Goal: Find specific page/section: Find specific page/section

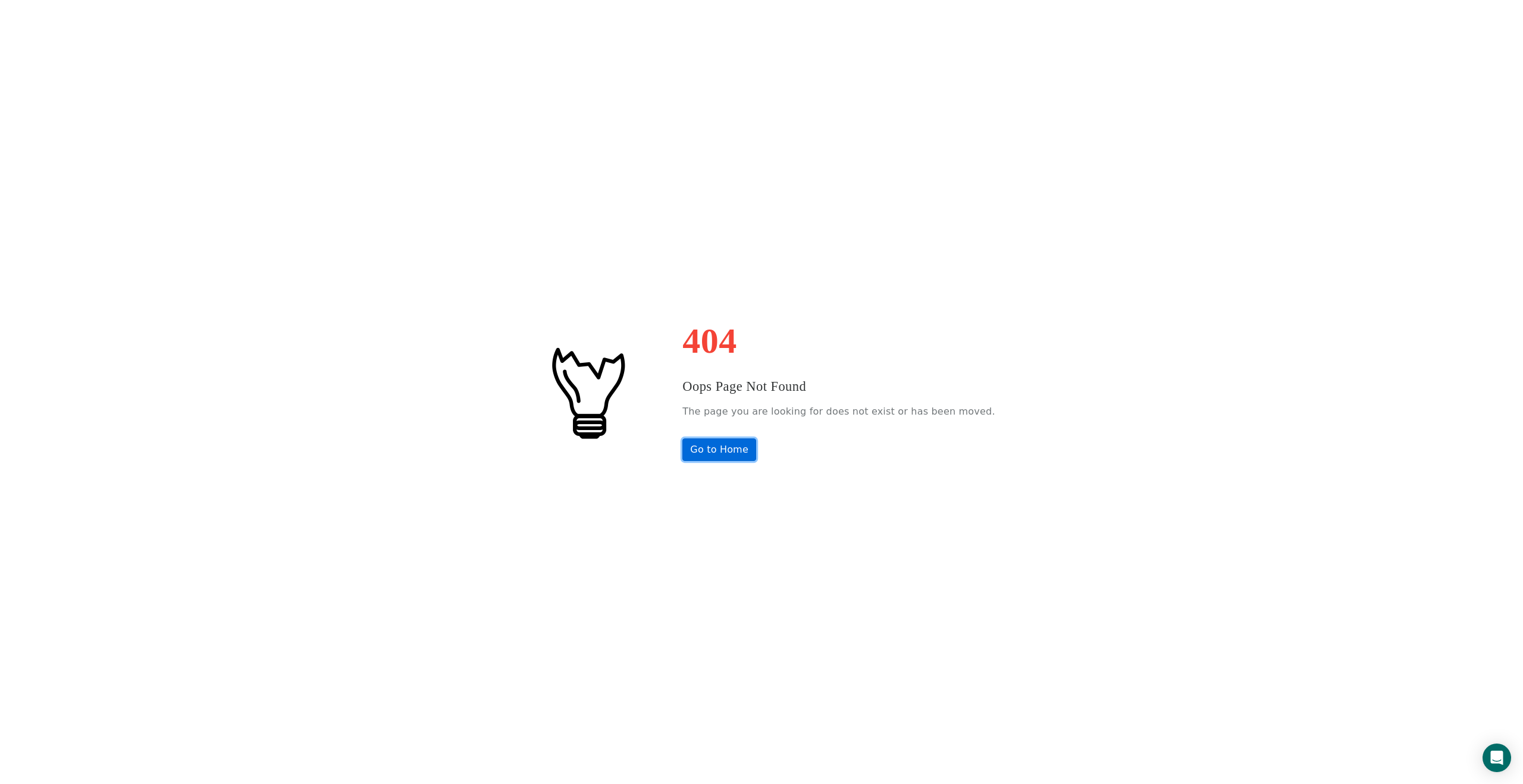
click at [730, 450] on link "Go to Home" at bounding box center [719, 450] width 74 height 23
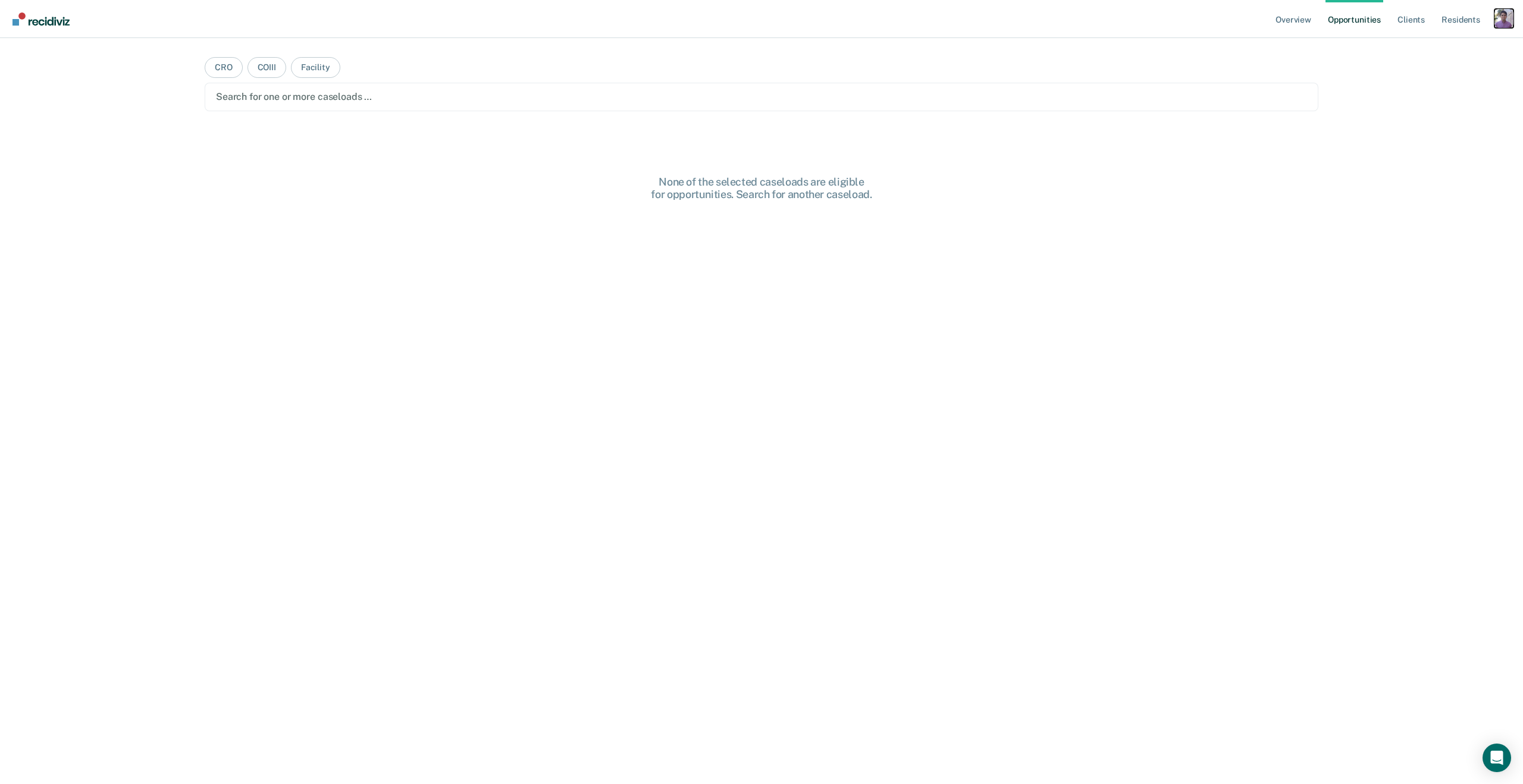
click at [1509, 25] on div "Profile dropdown button" at bounding box center [1504, 18] width 19 height 19
click at [1425, 49] on link "Profile" at bounding box center [1456, 48] width 96 height 10
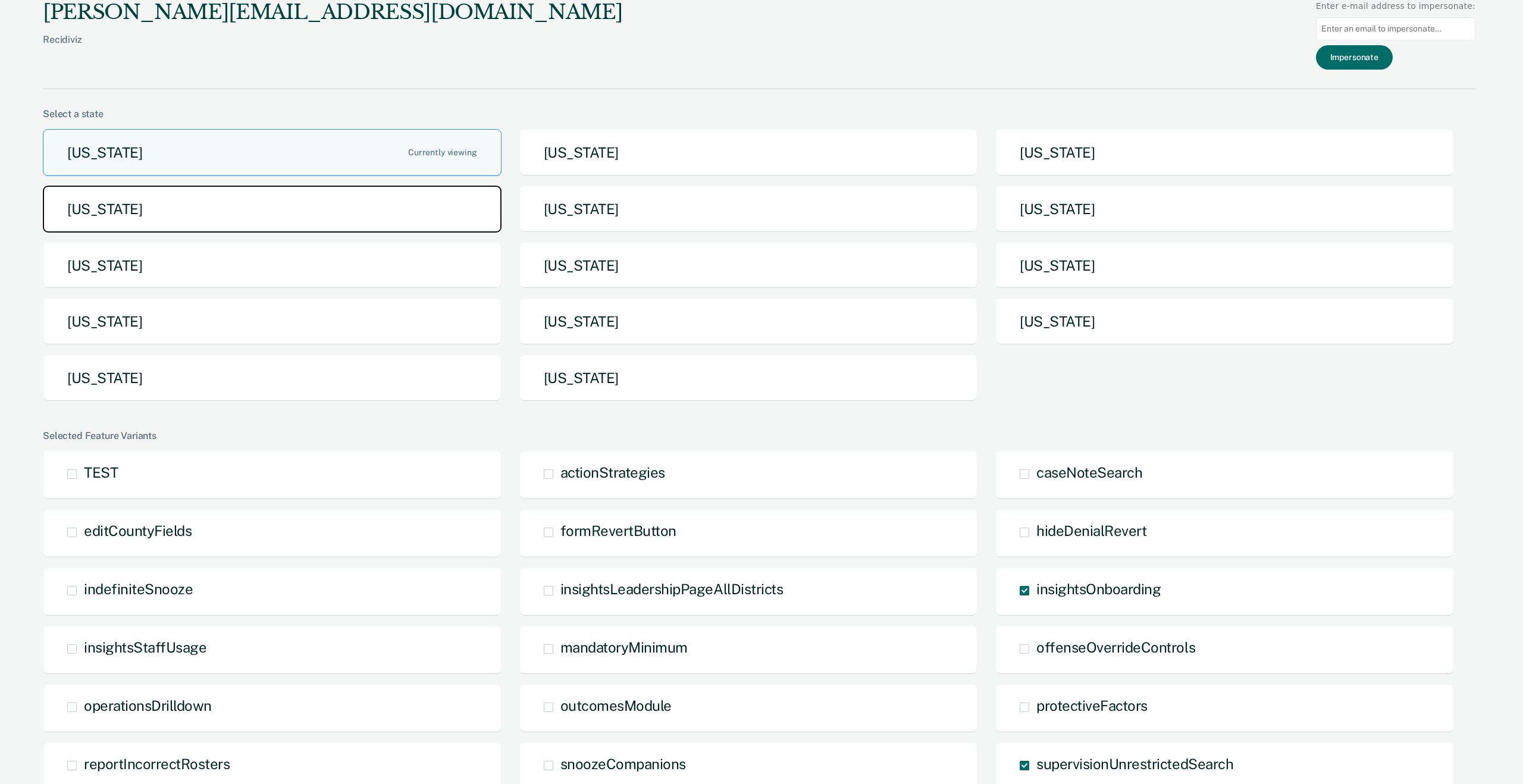
click at [383, 213] on button "[US_STATE]" at bounding box center [272, 209] width 459 height 47
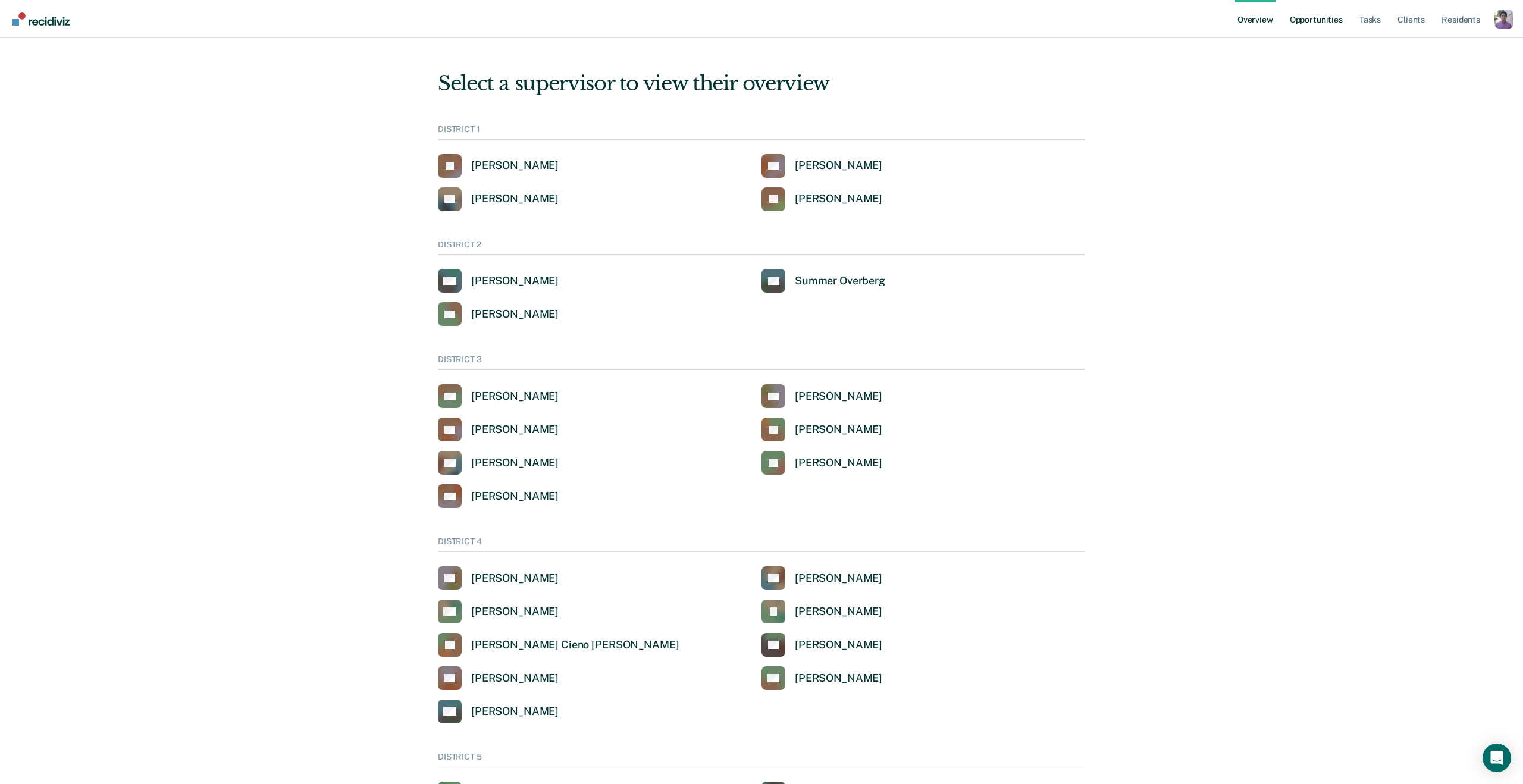
click at [1333, 19] on link "Opportunities" at bounding box center [1316, 19] width 57 height 38
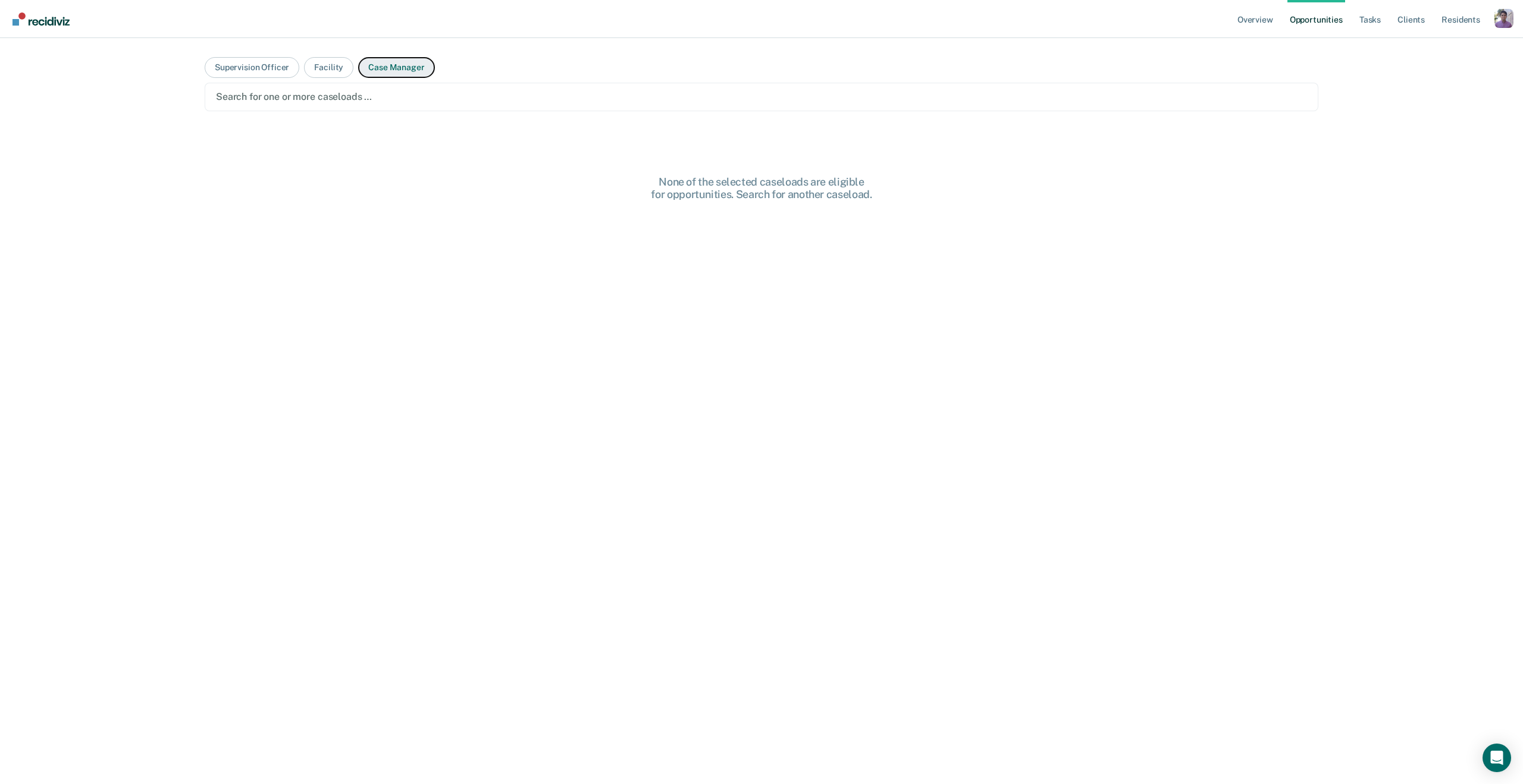
click at [359, 65] on button "Case Manager" at bounding box center [396, 67] width 76 height 21
click at [338, 100] on div at bounding box center [762, 96] width 1091 height 13
click at [350, 99] on div at bounding box center [766, 96] width 898 height 13
click at [413, 102] on div at bounding box center [804, 96] width 822 height 13
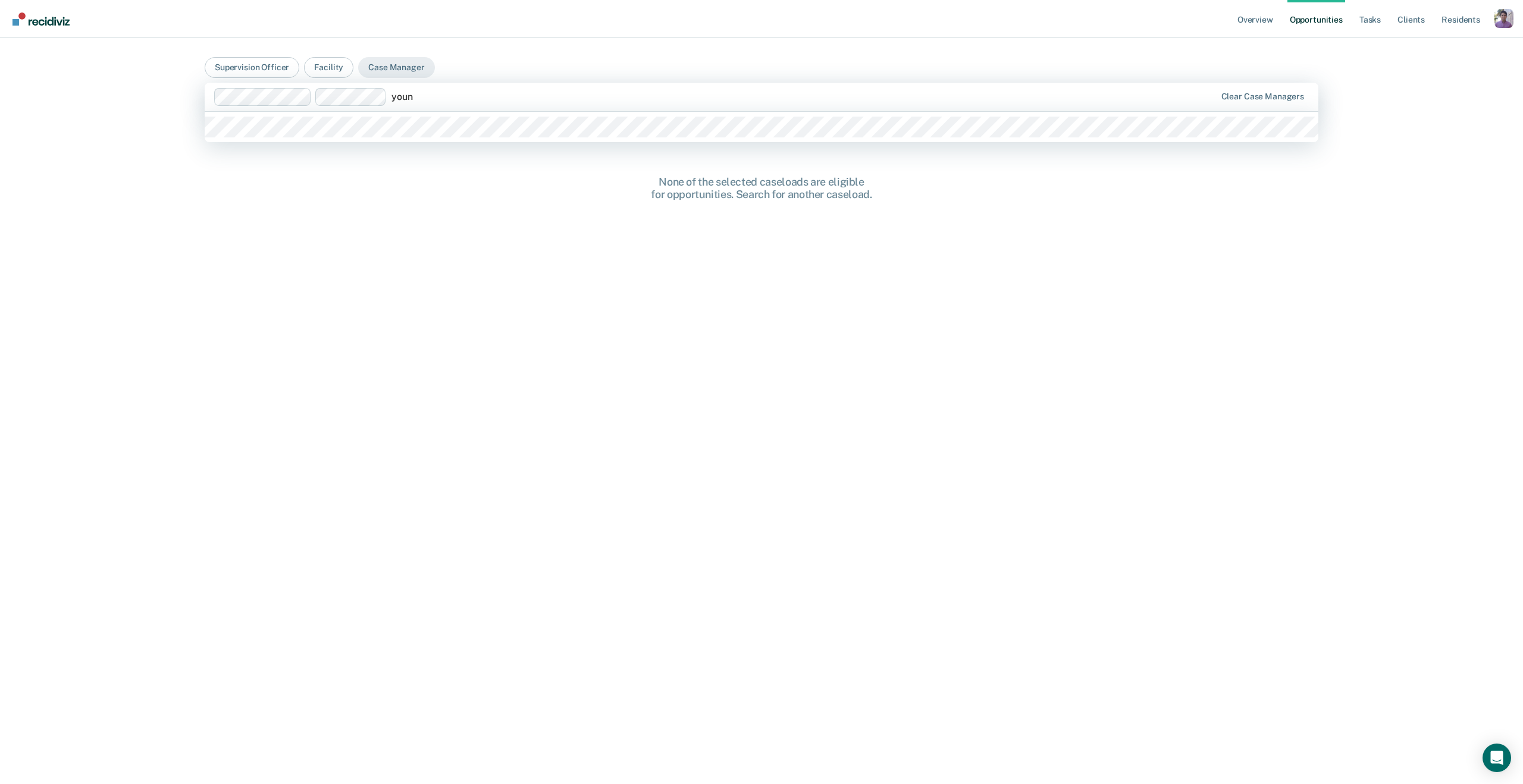
type input "young"
